Goal: Transaction & Acquisition: Download file/media

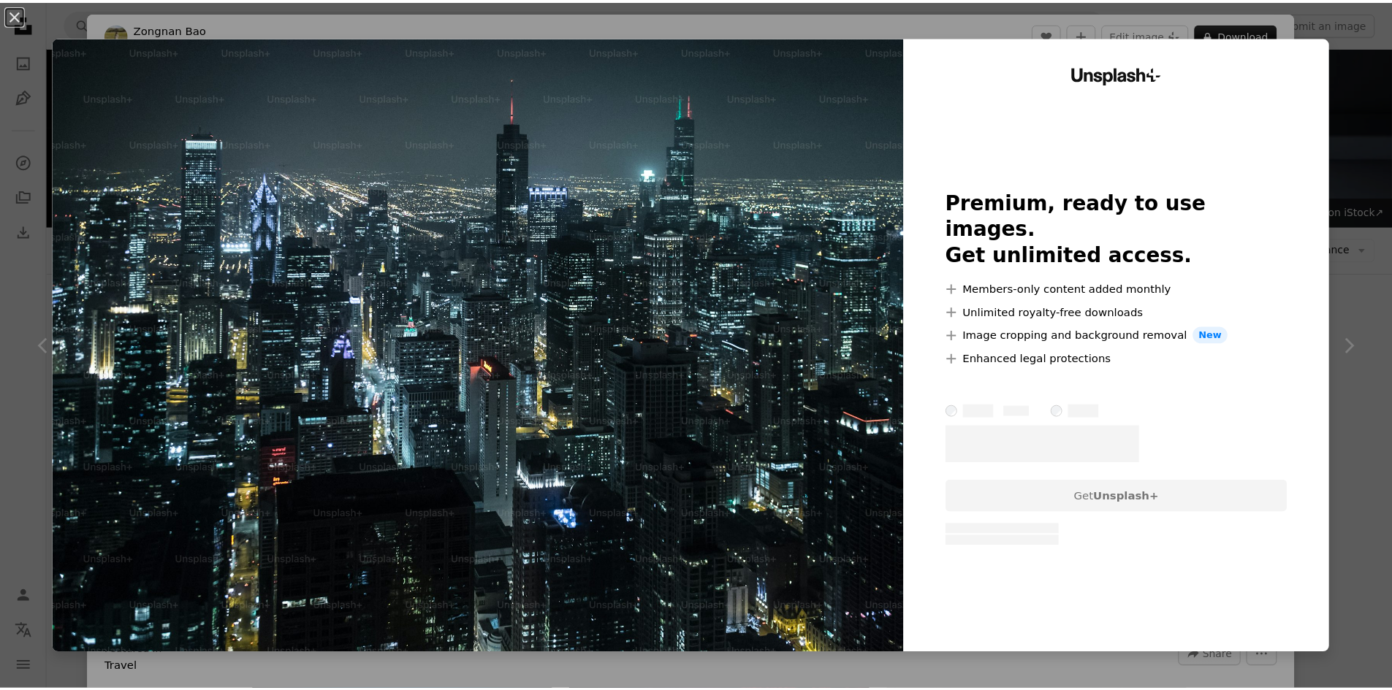
scroll to position [511, 0]
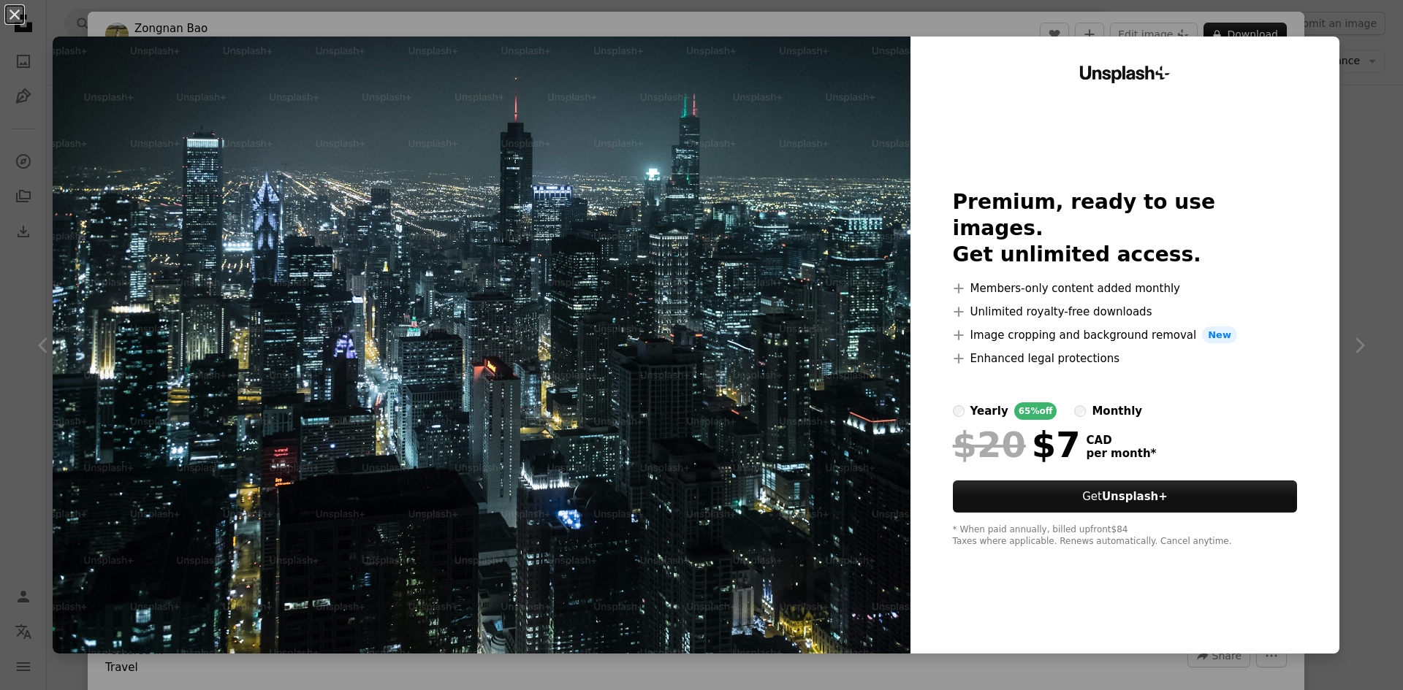
click at [606, 3] on div "An X shape Unsplash+ Premium, ready to use images. Get unlimited access. A plus…" at bounding box center [701, 345] width 1403 height 690
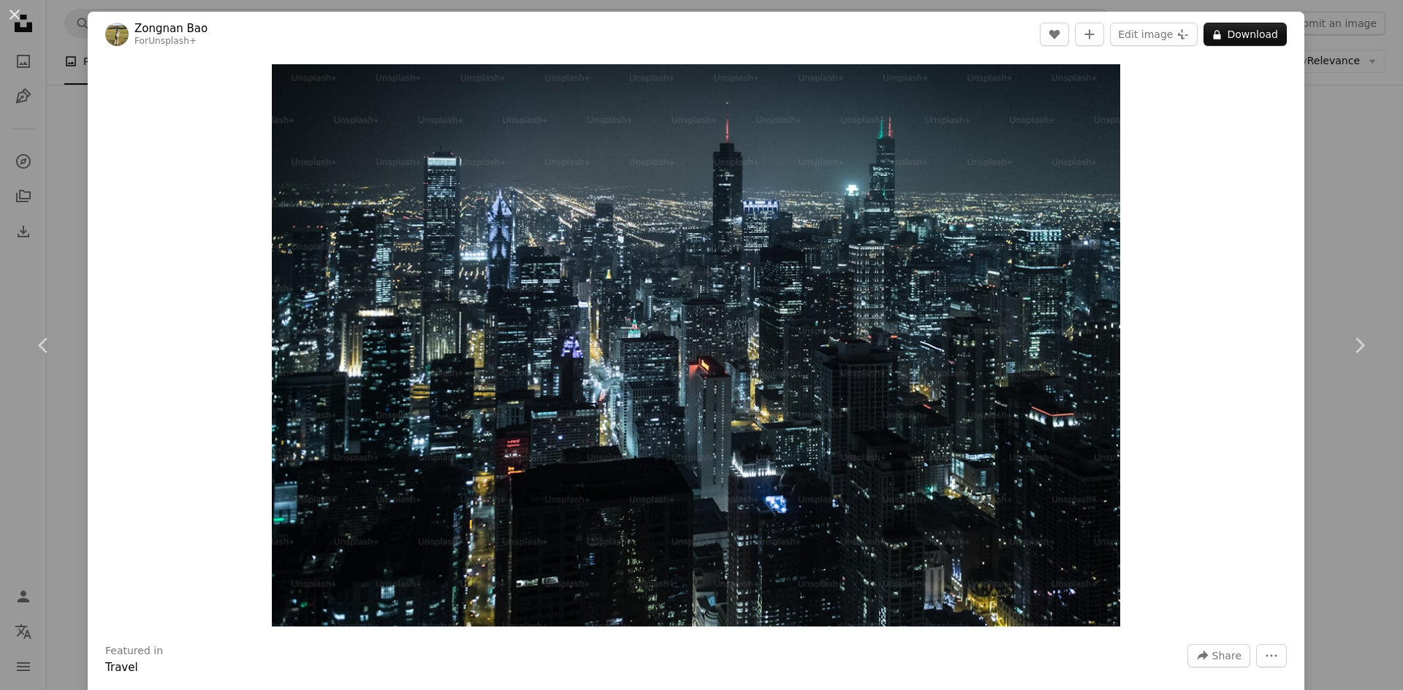
click at [44, 89] on div "An X shape Chevron left Chevron right Zongnan Bao For Unsplash+ A heart A plus …" at bounding box center [701, 345] width 1403 height 690
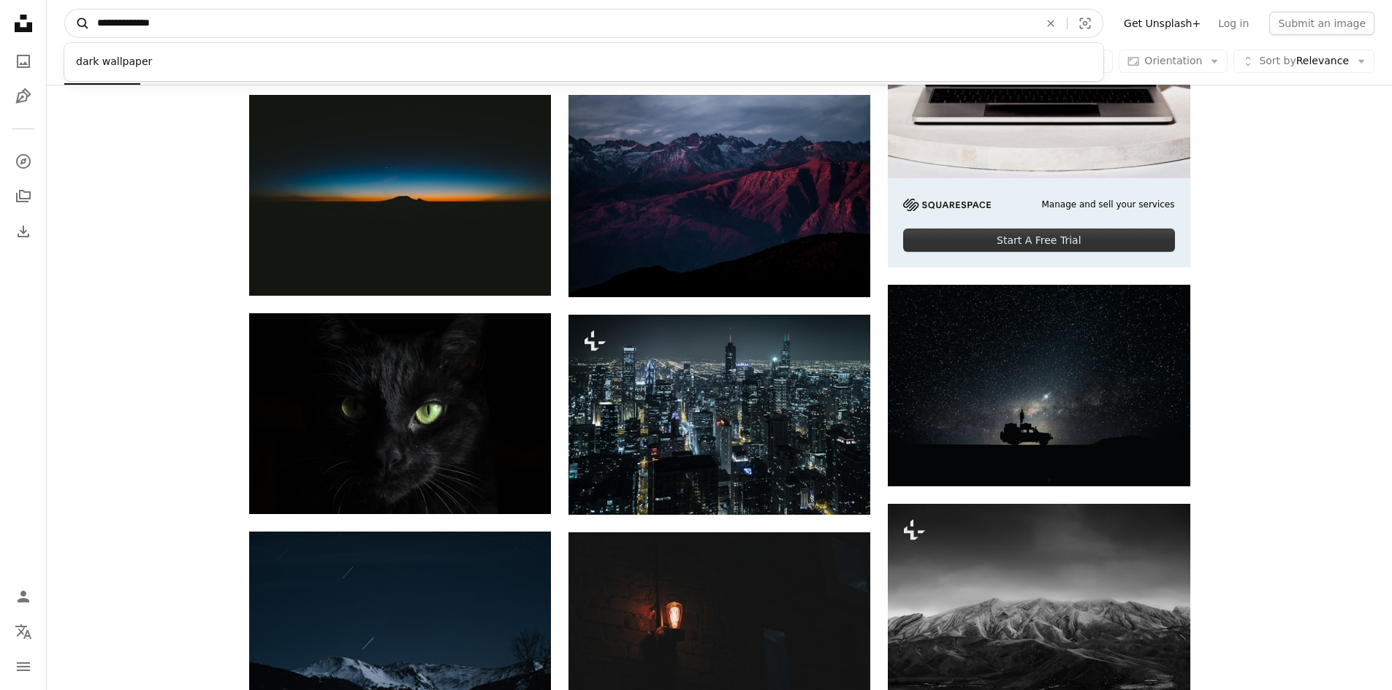
drag, startPoint x: 218, startPoint y: 38, endPoint x: 72, endPoint y: 31, distance: 145.5
click at [72, 31] on nav "**********" at bounding box center [719, 23] width 1345 height 47
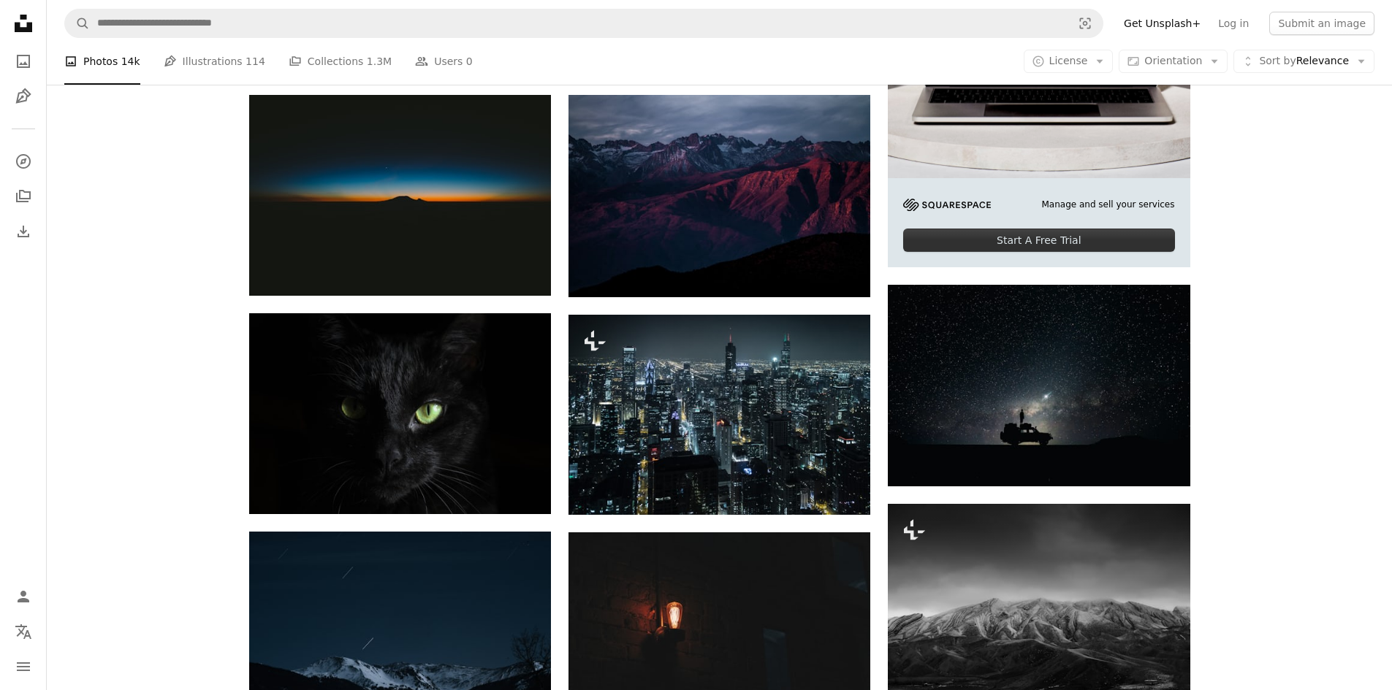
click at [1029, 239] on div "Start A Free Trial" at bounding box center [1038, 240] width 271 height 23
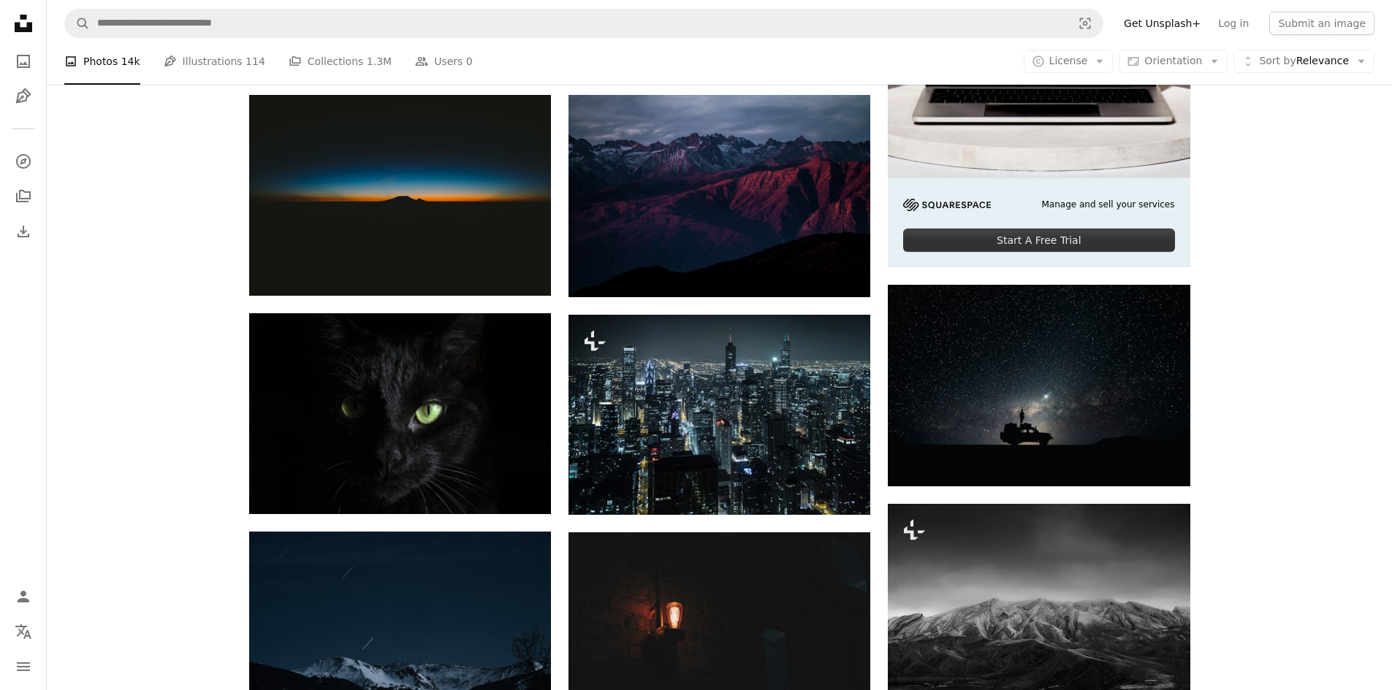
click at [13, 17] on icon "Unsplash logo Unsplash Home" at bounding box center [23, 23] width 29 height 29
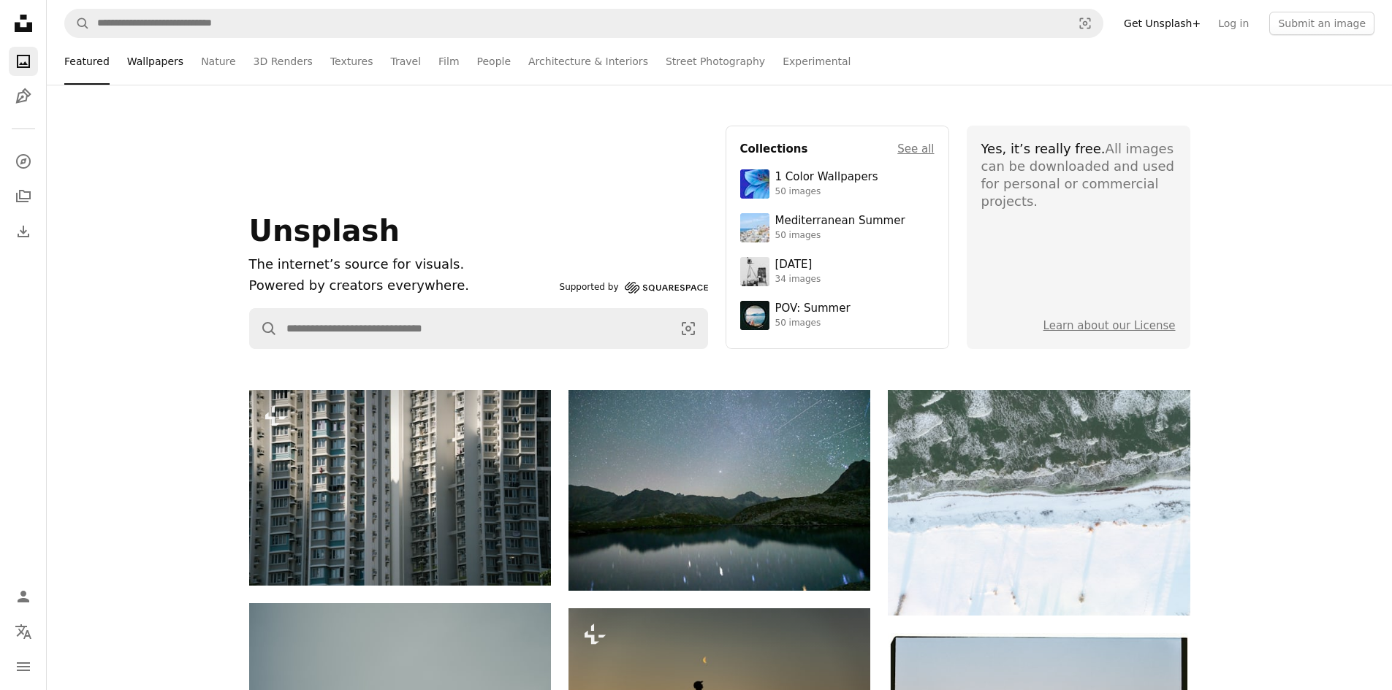
click at [160, 61] on link "Wallpapers" at bounding box center [155, 61] width 56 height 47
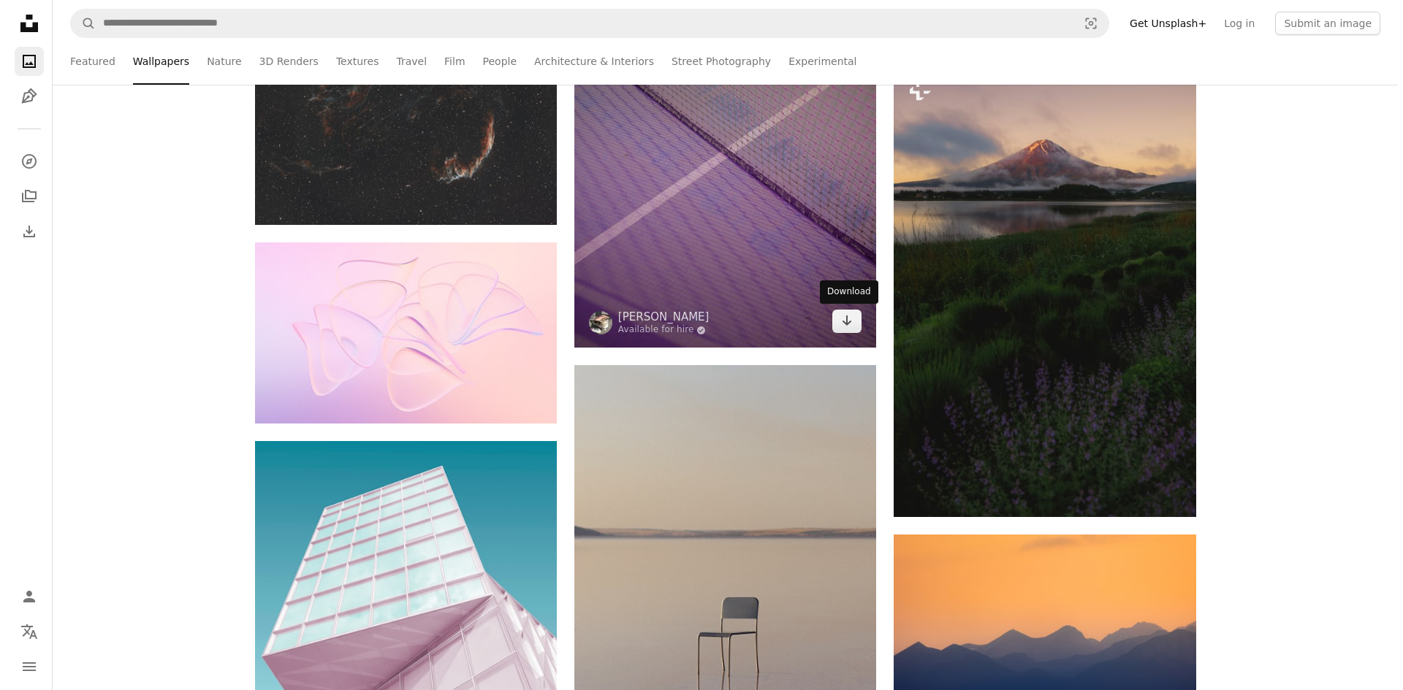
scroll to position [1242, 0]
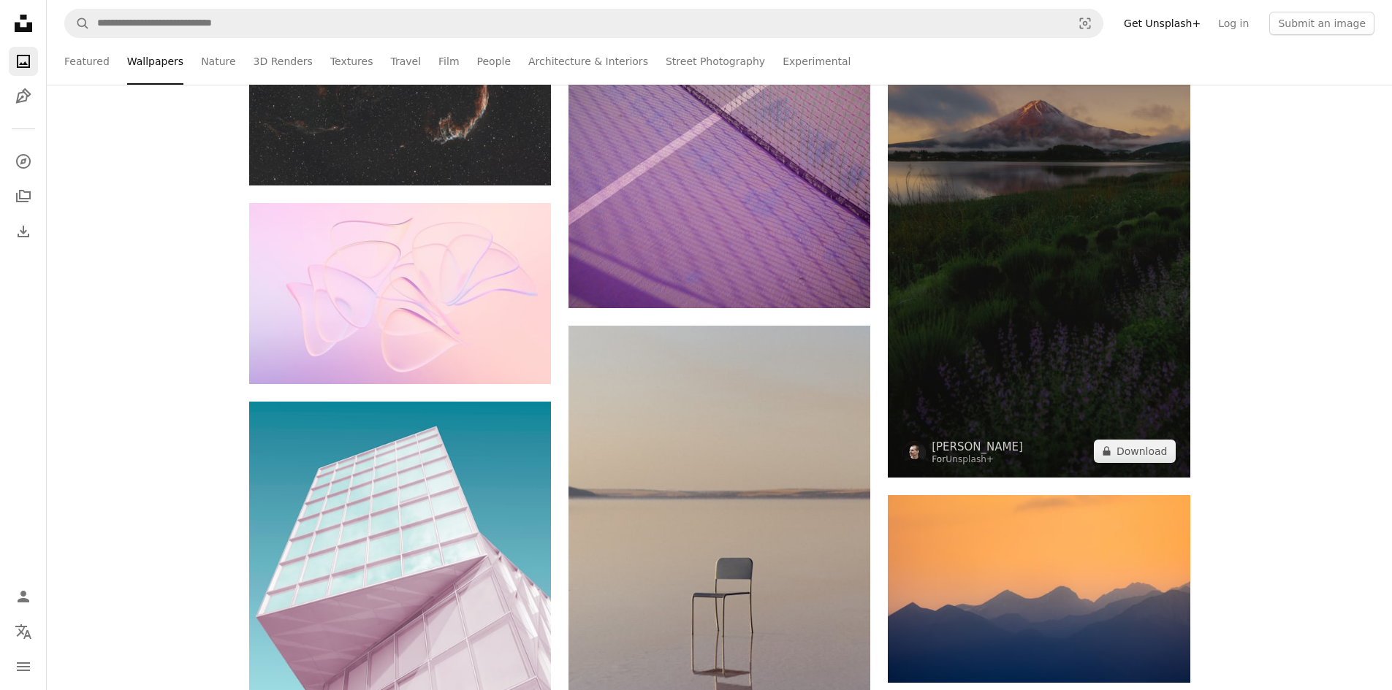
click at [1016, 278] on img at bounding box center [1039, 251] width 302 height 453
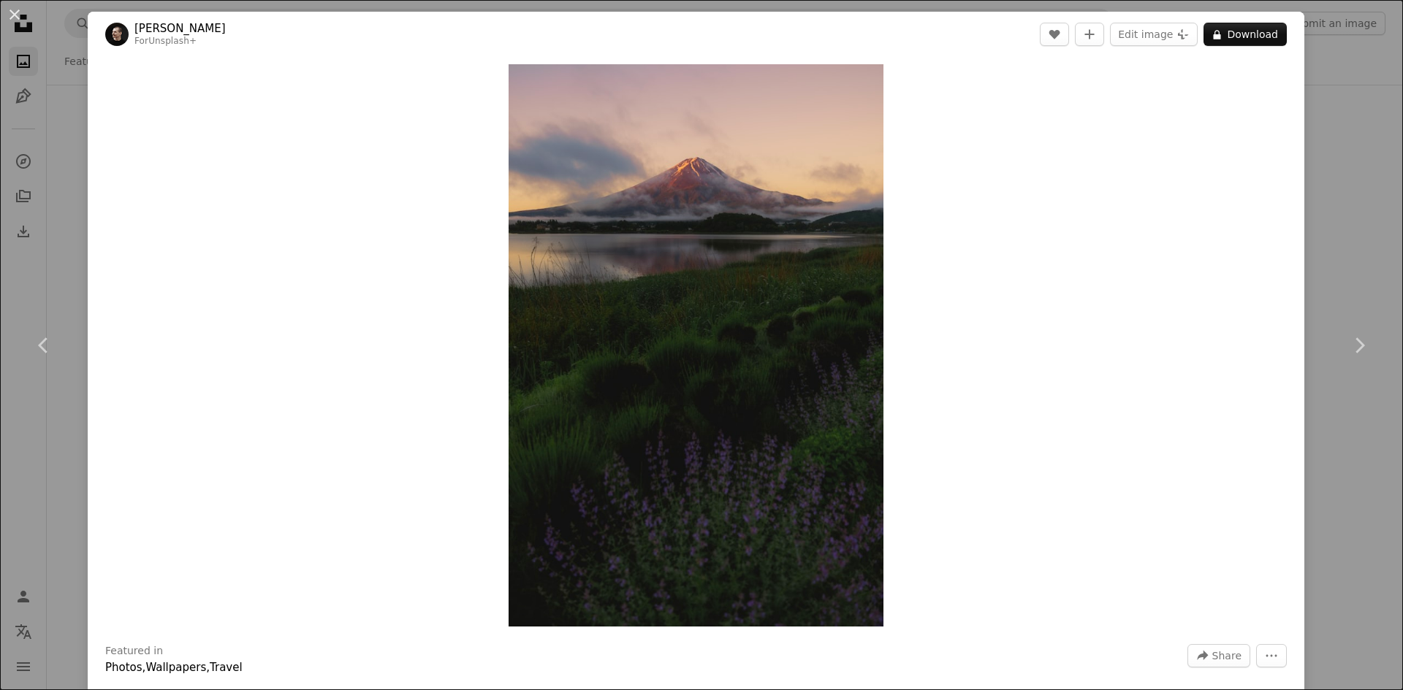
click at [104, 33] on header "[PERSON_NAME] For Unsplash+ A heart A plus sign Edit image Plus sign for Unspla…" at bounding box center [696, 34] width 1216 height 45
click at [120, 41] on img at bounding box center [116, 34] width 23 height 23
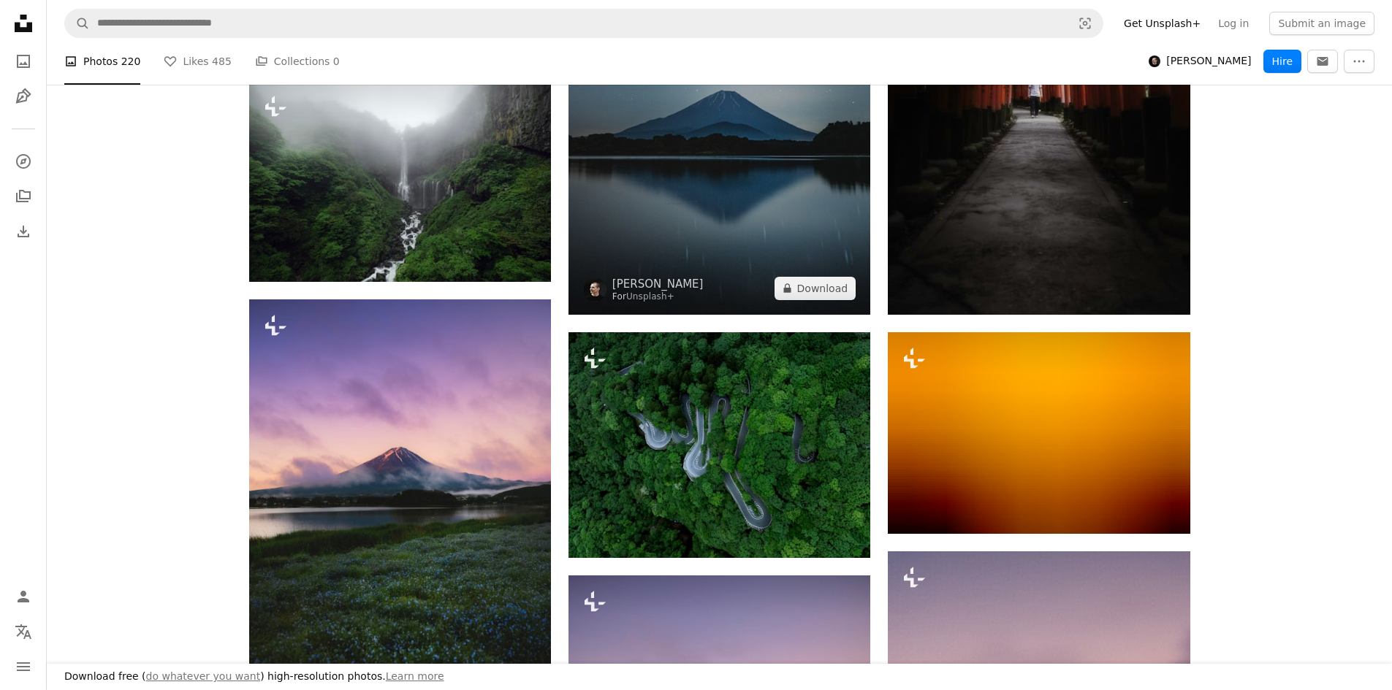
scroll to position [1169, 0]
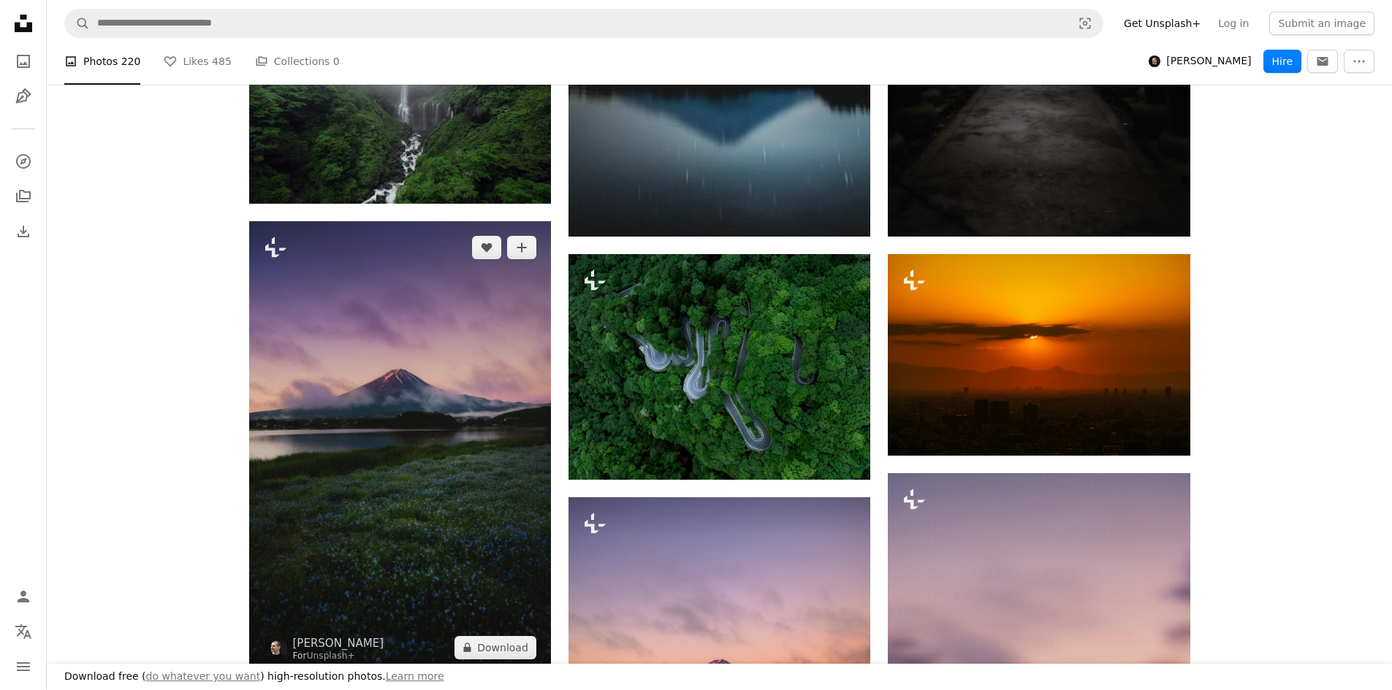
click at [421, 335] on img at bounding box center [400, 447] width 302 height 453
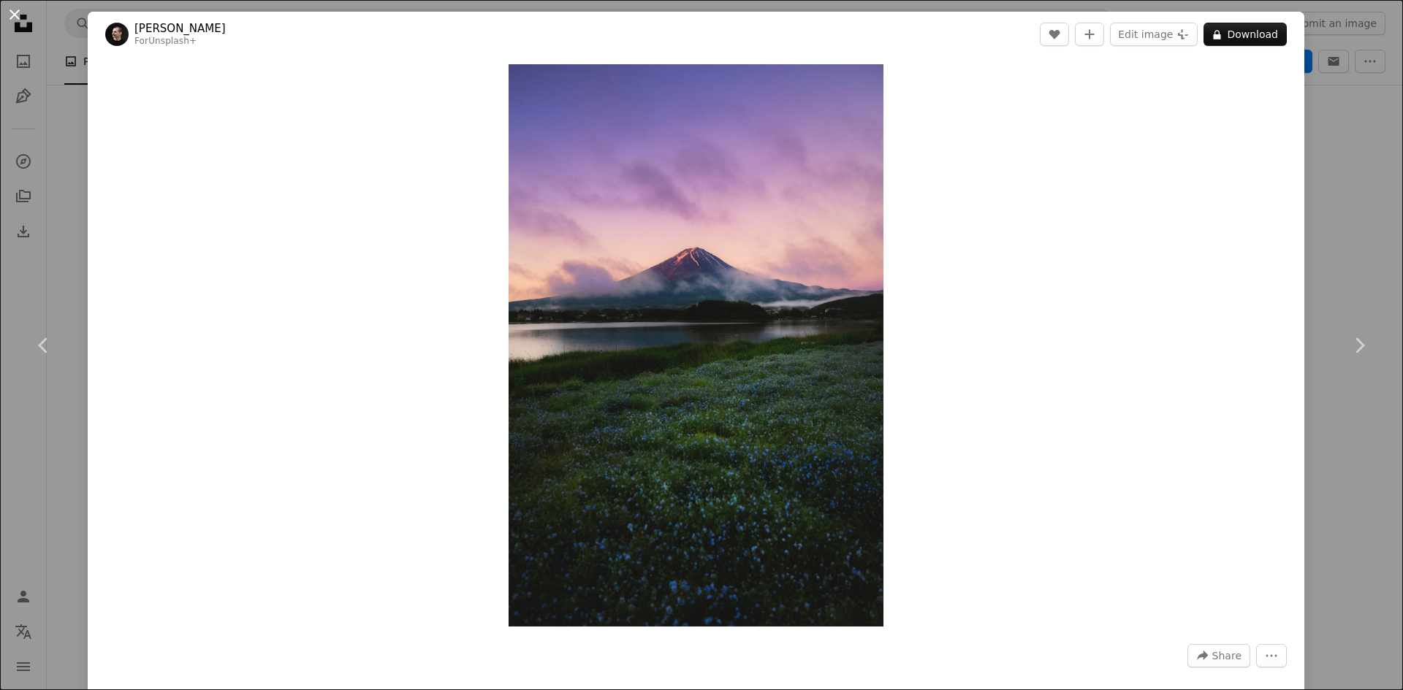
click at [10, 17] on button "An X shape" at bounding box center [15, 15] width 18 height 18
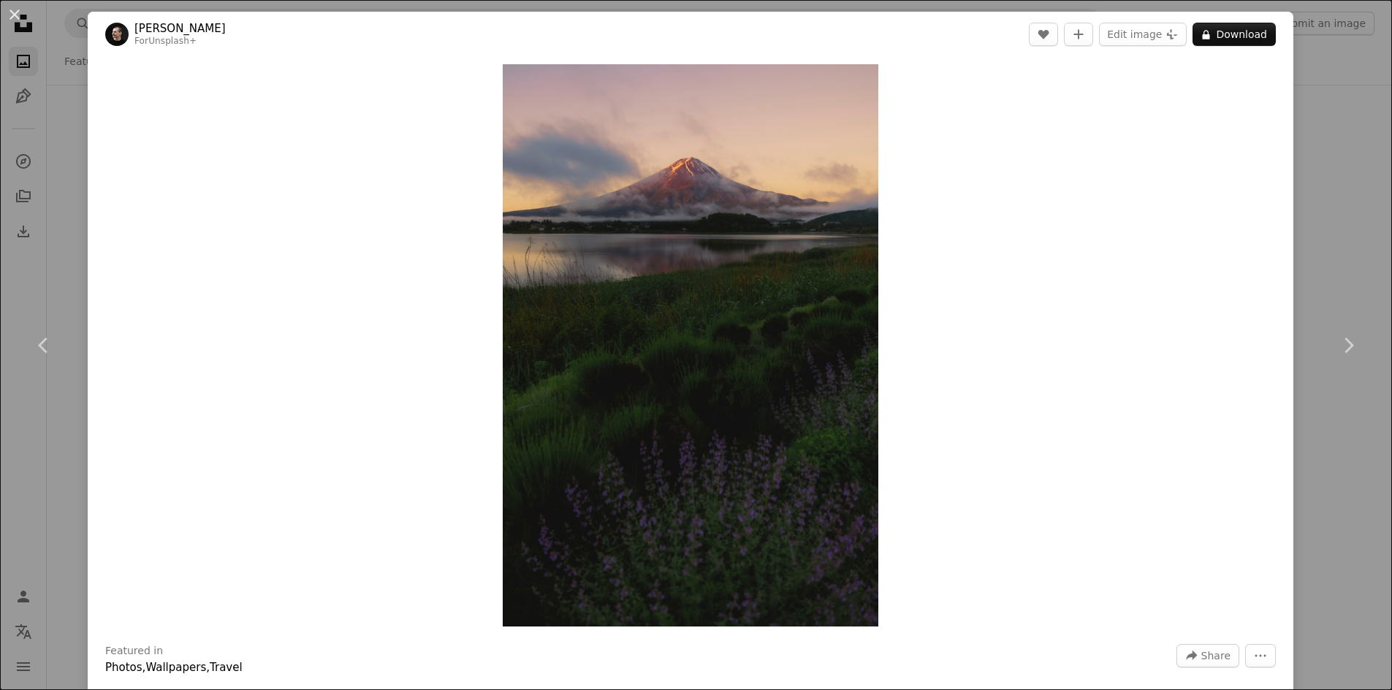
scroll to position [1242, 0]
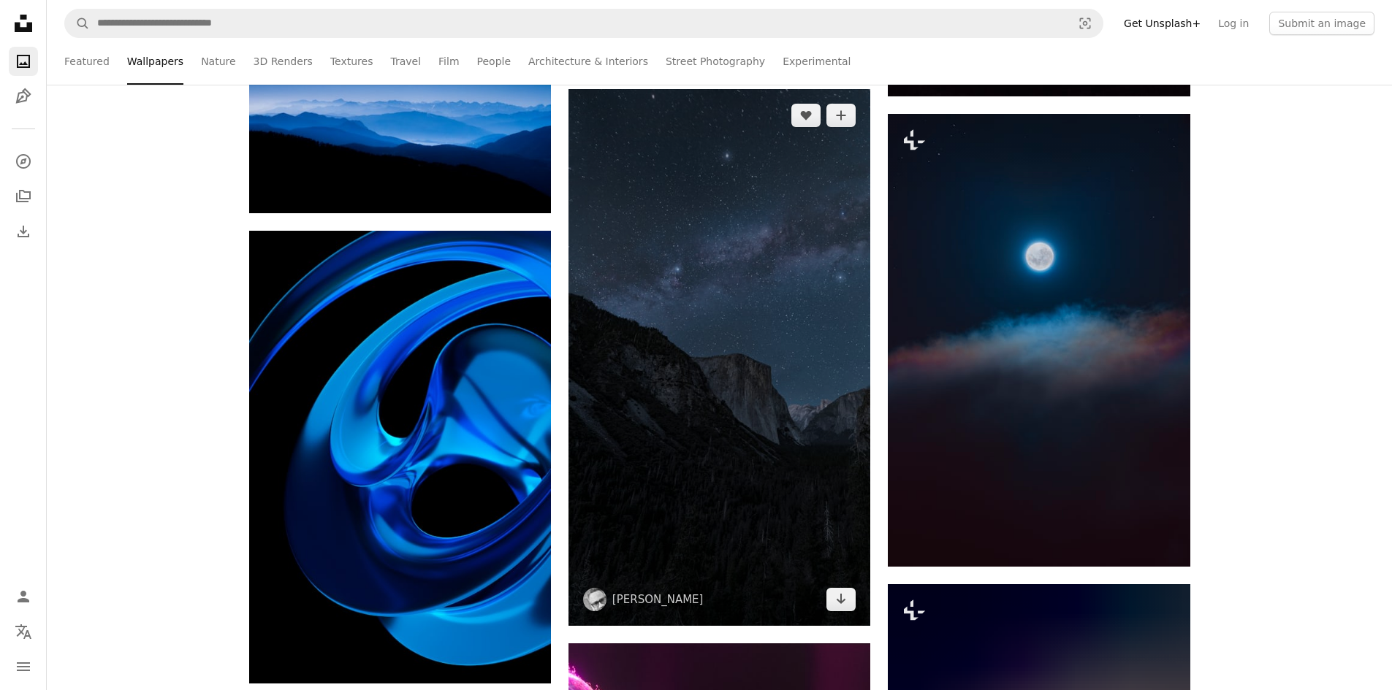
scroll to position [15415, 0]
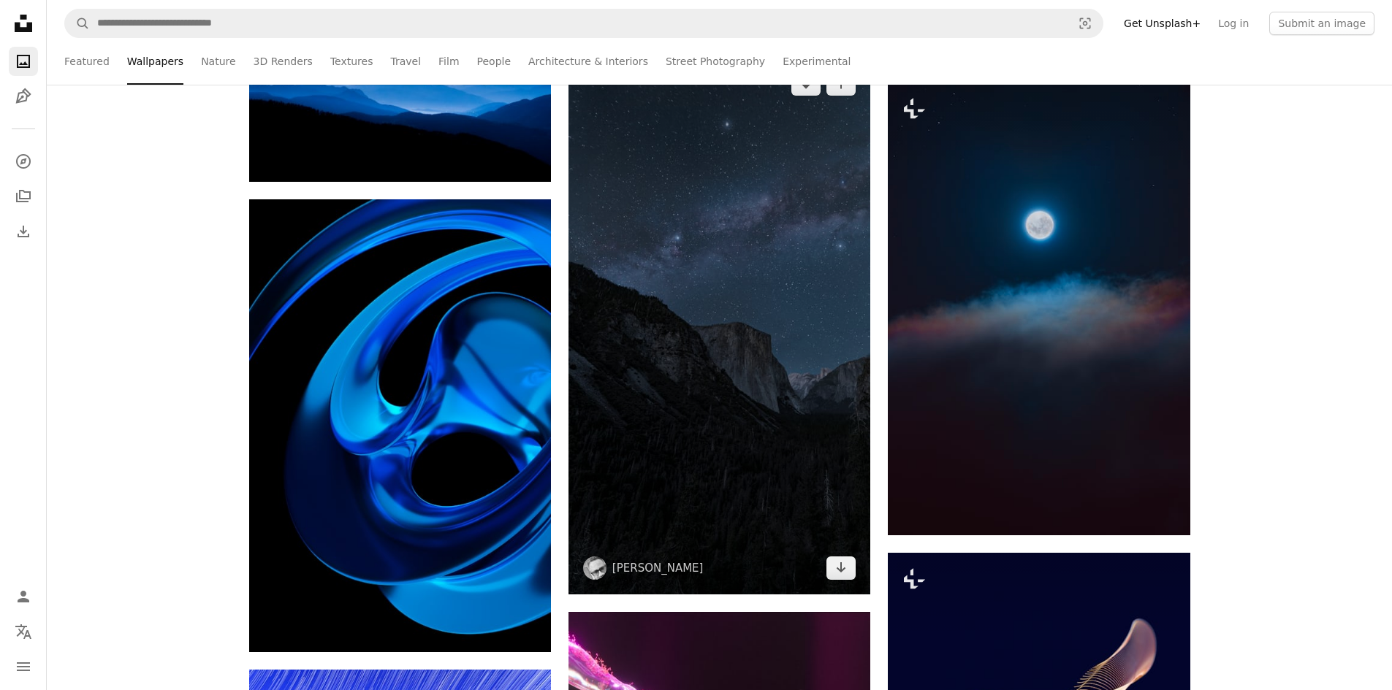
click at [752, 231] on img at bounding box center [719, 326] width 302 height 537
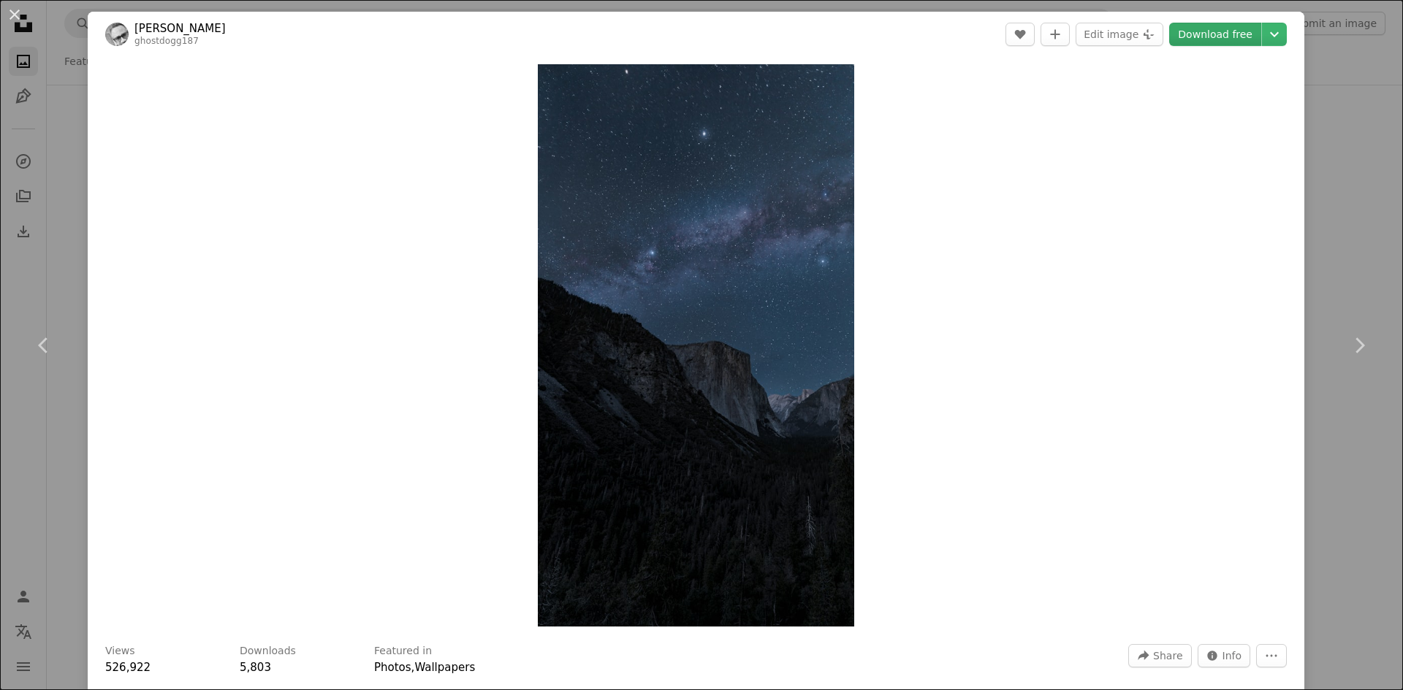
click at [1209, 35] on link "Download free" at bounding box center [1215, 34] width 92 height 23
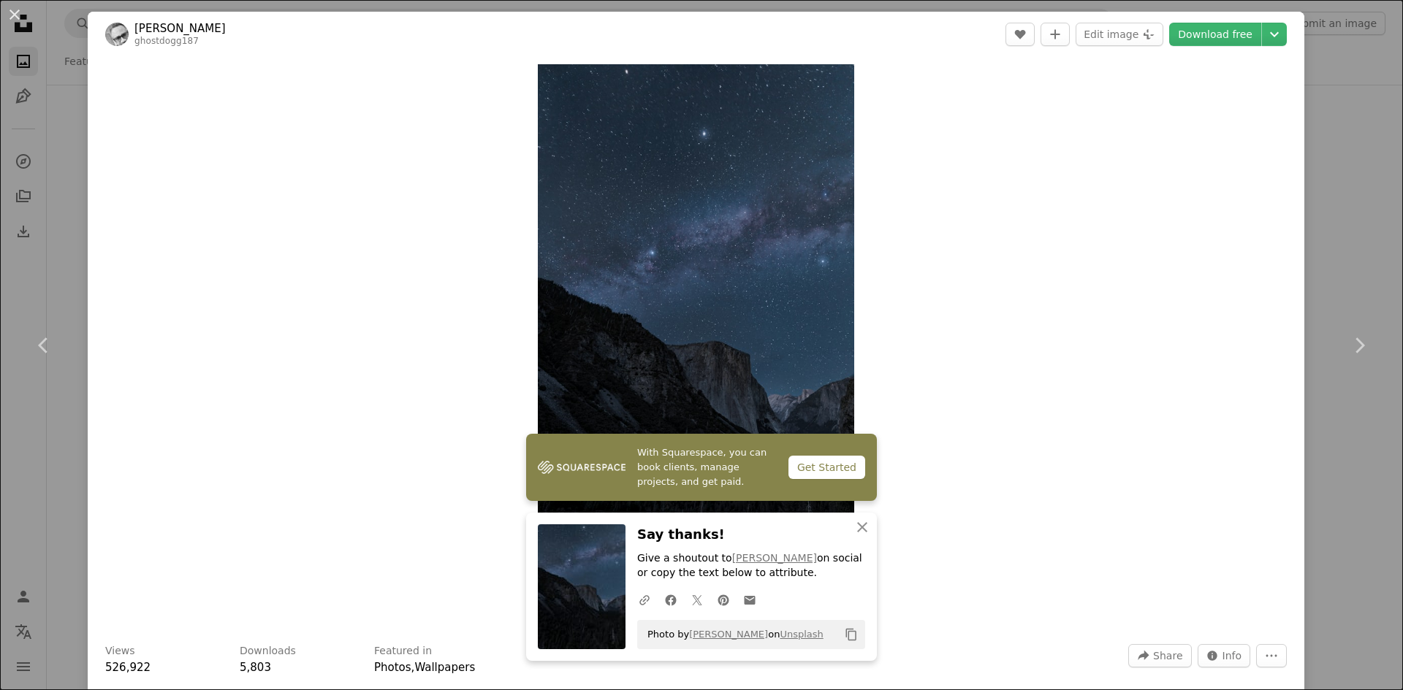
click at [15, 6] on button "An X shape" at bounding box center [15, 15] width 18 height 18
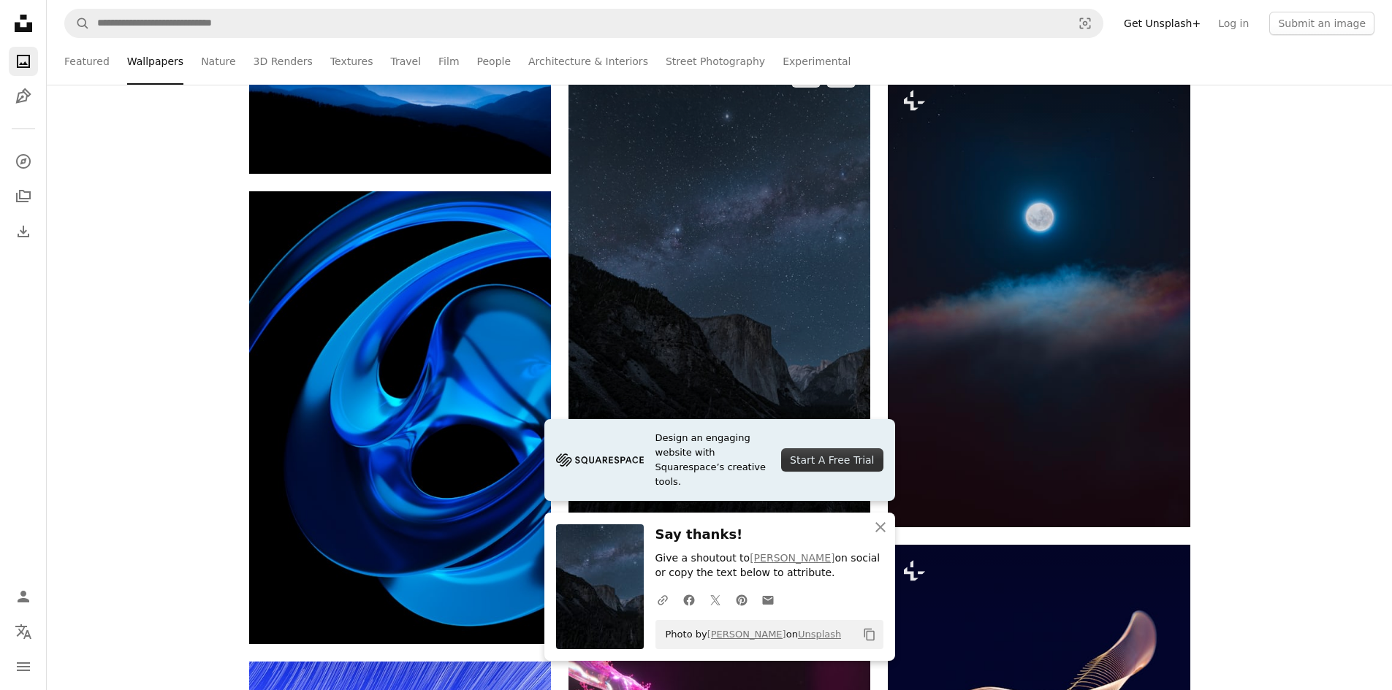
scroll to position [15415, 0]
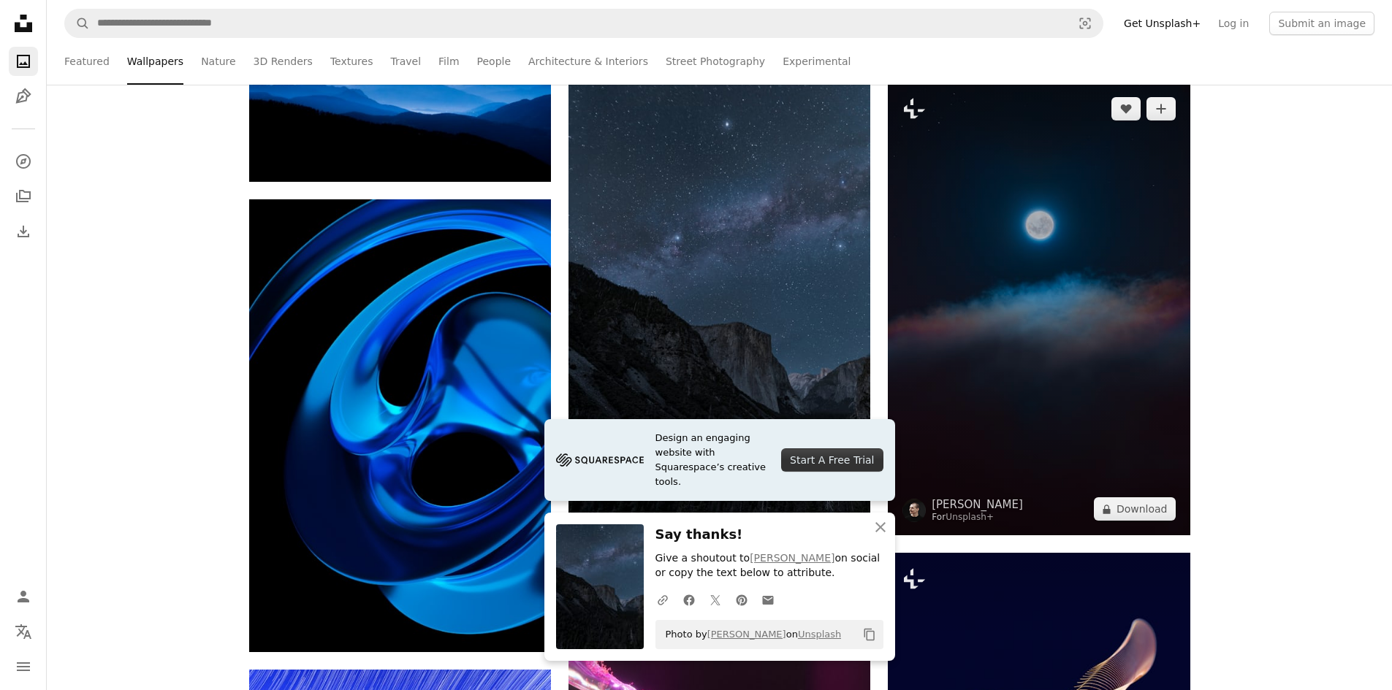
click at [987, 340] on img at bounding box center [1039, 309] width 302 height 453
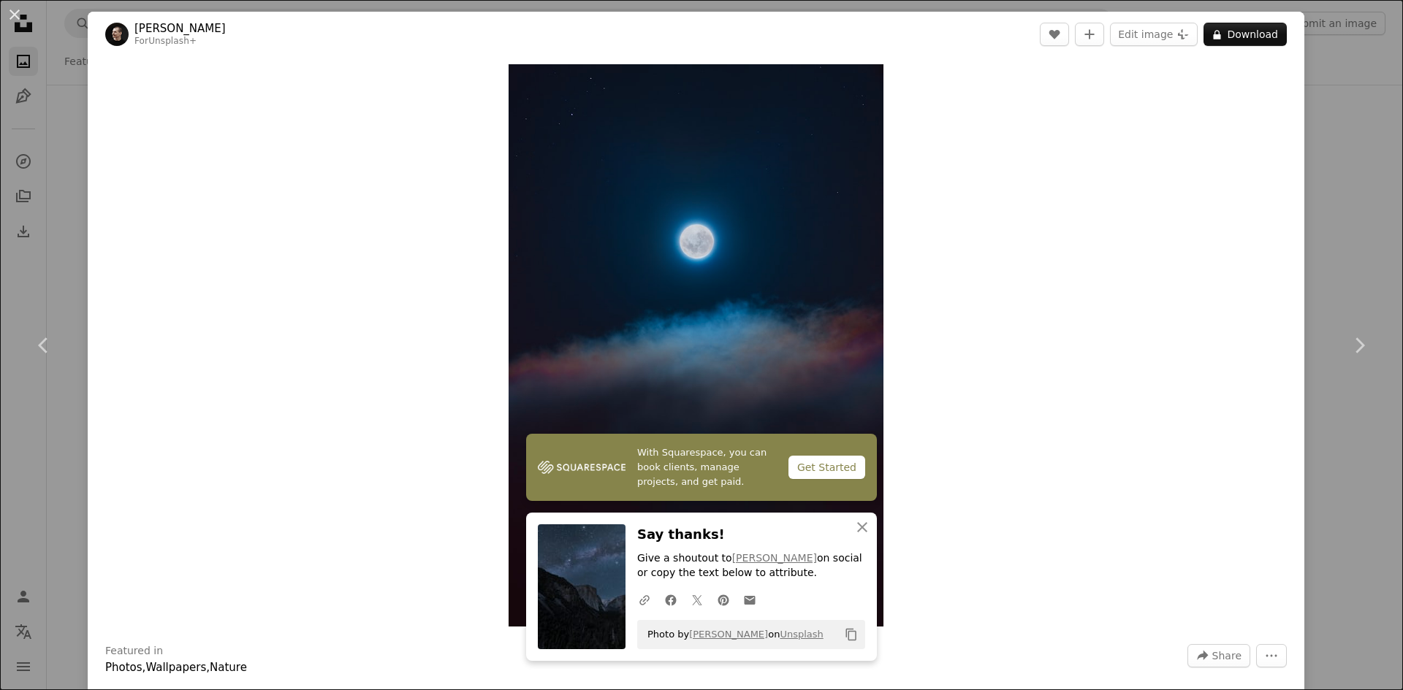
click at [14, 9] on button "An X shape" at bounding box center [15, 15] width 18 height 18
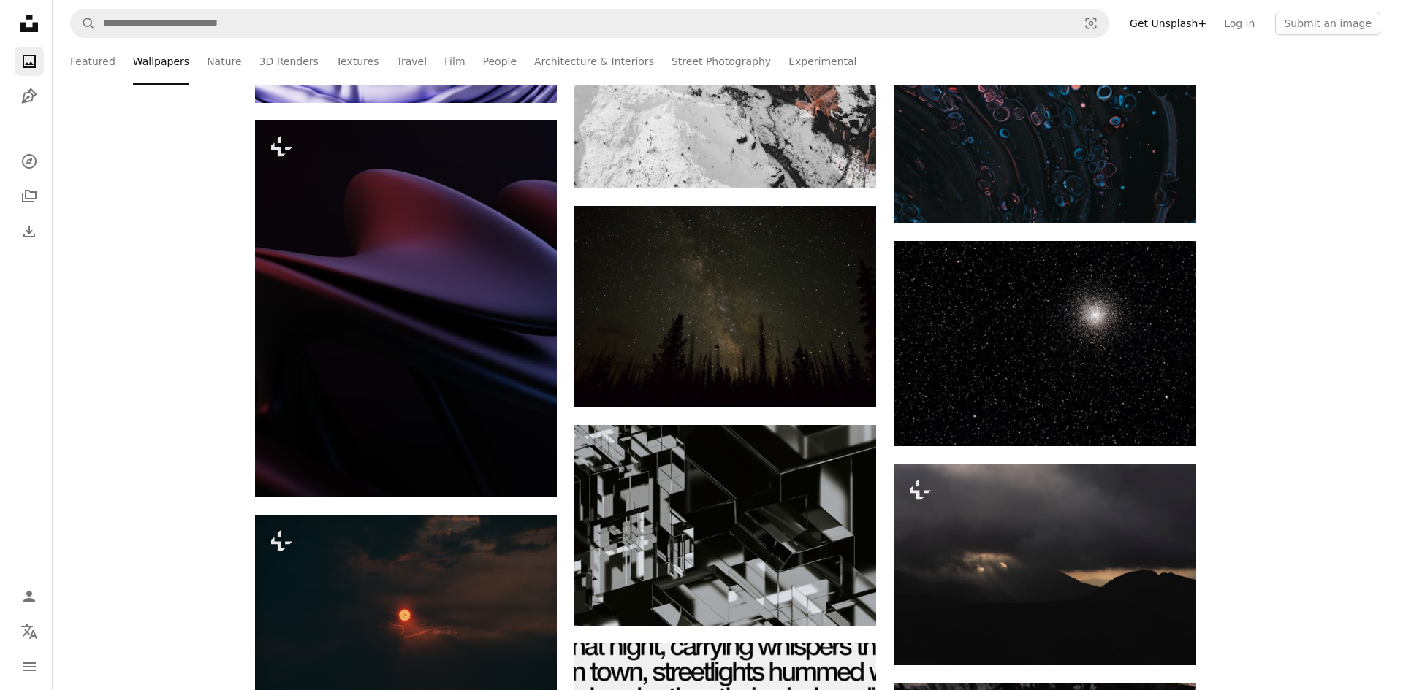
scroll to position [17314, 0]
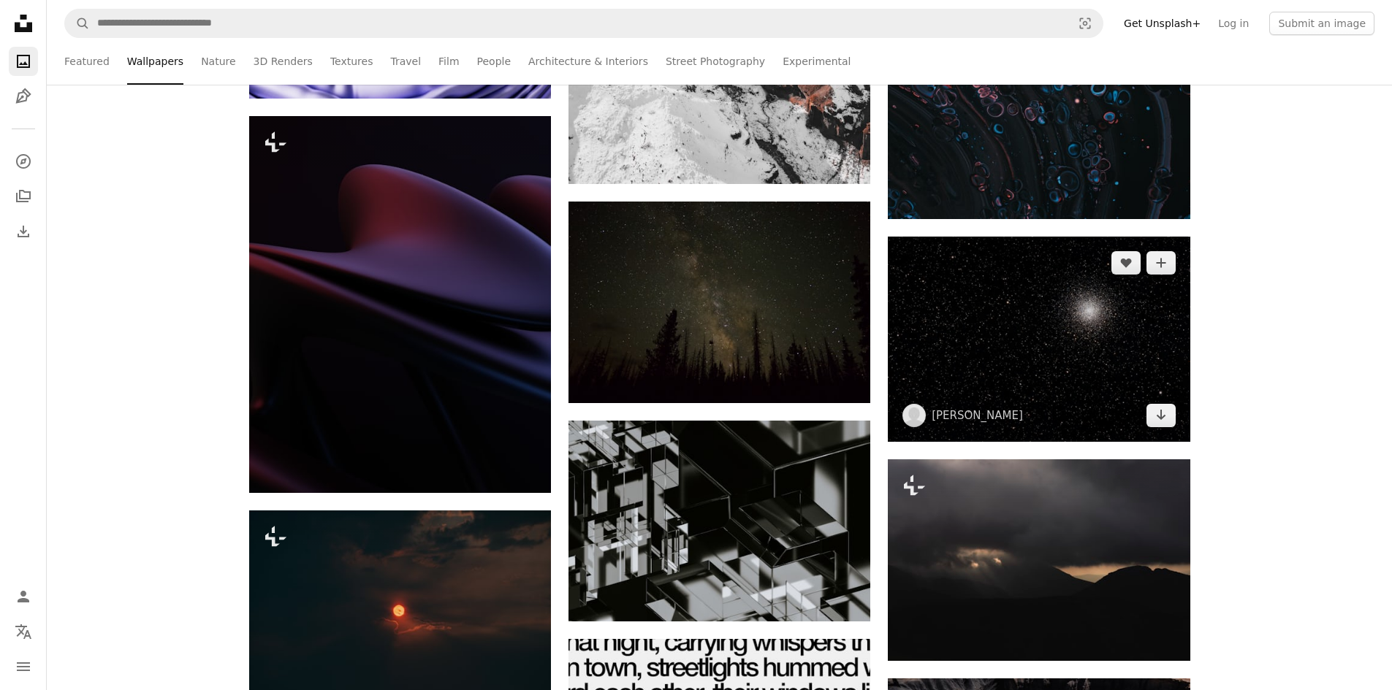
click at [986, 297] on img at bounding box center [1039, 339] width 302 height 205
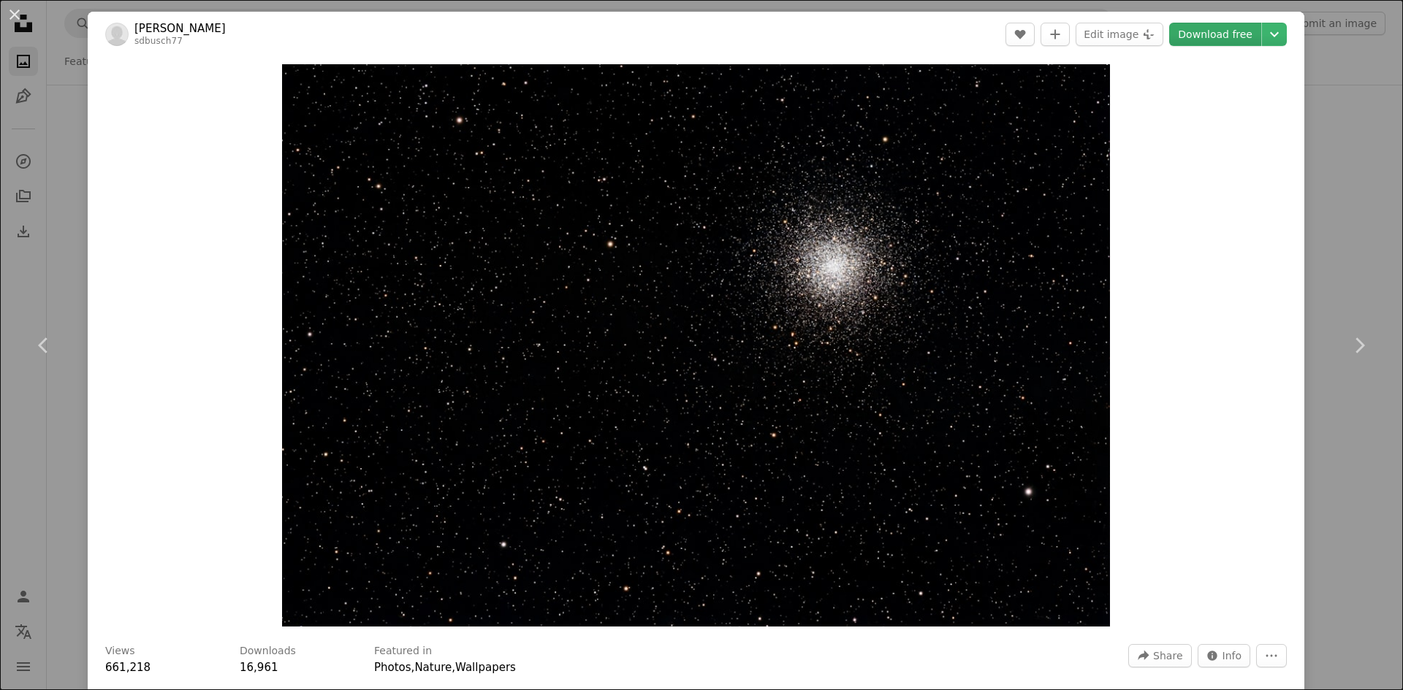
click at [1199, 28] on link "Download free" at bounding box center [1215, 34] width 92 height 23
